Goal: Task Accomplishment & Management: Use online tool/utility

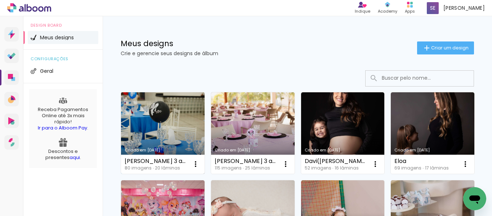
click at [185, 122] on link "Criado em [DATE]" at bounding box center [162, 132] width 83 height 81
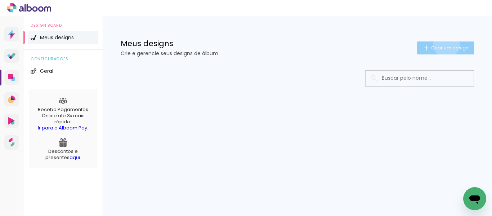
click at [445, 44] on paper-button "Criar um design" at bounding box center [445, 47] width 57 height 13
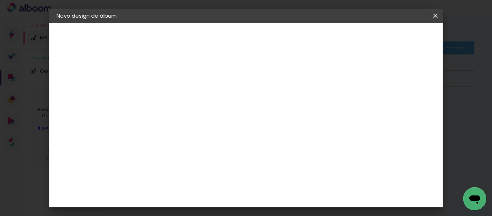
click at [174, 95] on input at bounding box center [174, 96] width 0 height 11
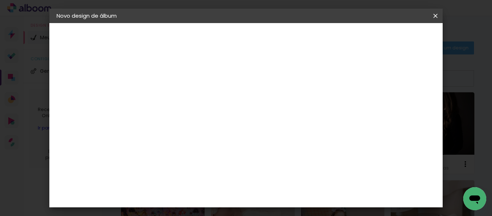
type input "Davi(Nathalia)"
type paper-input "Davi(Nathalia)"
click at [205, 45] on header "Informações Dê um título ao seu álbum. Avançar" at bounding box center [174, 44] width 63 height 43
click at [0, 0] on slot "Avançar" at bounding box center [0, 0] width 0 height 0
click at [220, 119] on div at bounding box center [192, 119] width 73 height 1
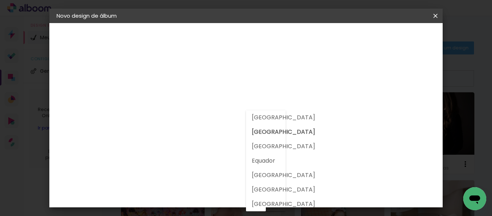
click at [123, 45] on div "1. Informações Preenchendo título... Davi(Nathalia) 2. Especificações Fornecedo…" at bounding box center [96, 34] width 94 height 22
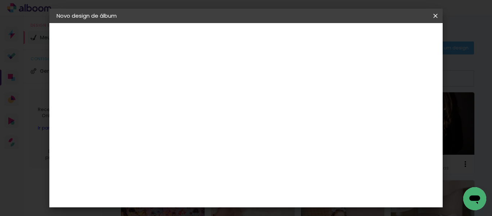
scroll to position [1224, 0]
click at [0, 0] on slot "Avançar" at bounding box center [0, 0] width 0 height 0
click at [202, 120] on input "text" at bounding box center [188, 125] width 28 height 11
click at [0, 0] on slot "Premium" at bounding box center [0, 0] width 0 height 0
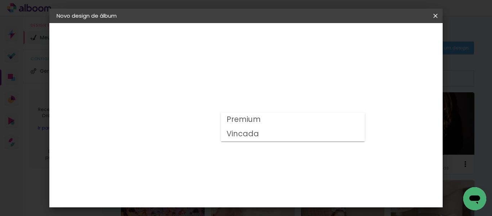
type input "Premium"
click at [223, 188] on span "25 × 60" at bounding box center [205, 197] width 33 height 19
click at [0, 0] on slot "Avançar" at bounding box center [0, 0] width 0 height 0
click at [291, 40] on span "Iniciar design" at bounding box center [282, 41] width 17 height 10
